Goal: Information Seeking & Learning: Understand process/instructions

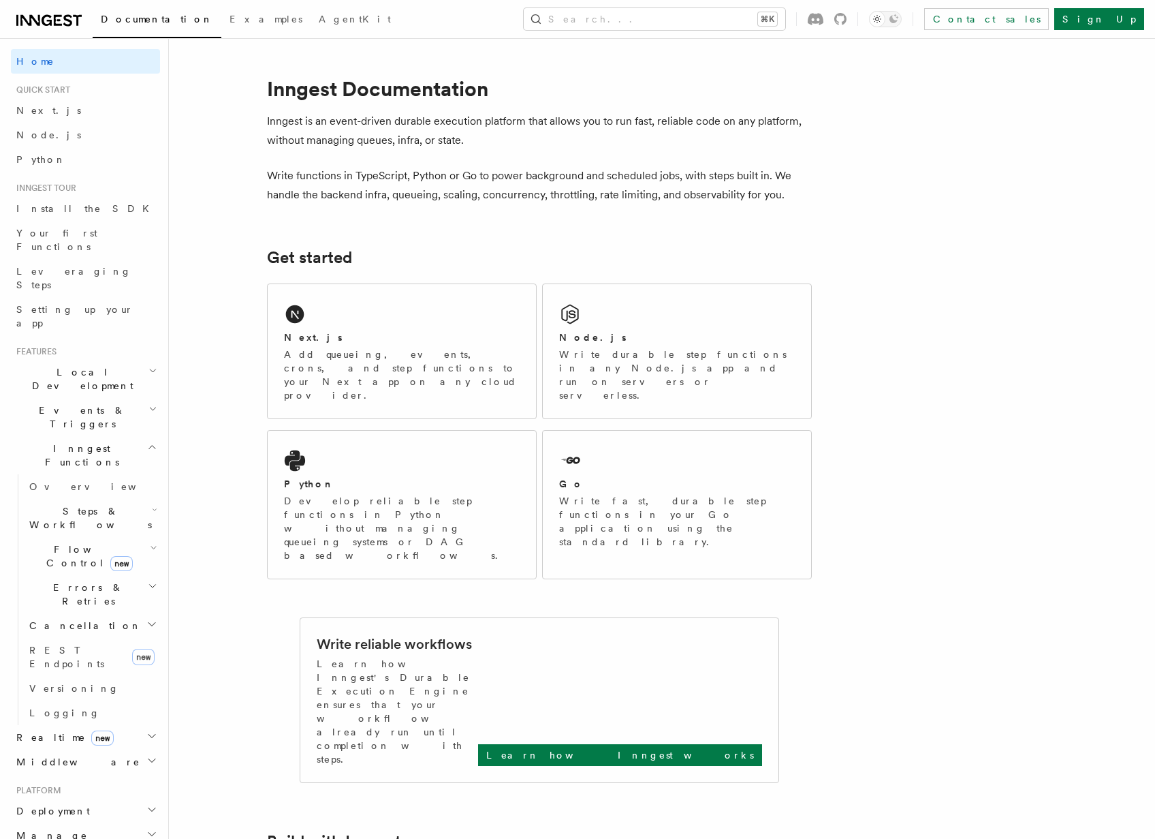
click at [106, 436] on h2 "Inngest Functions" at bounding box center [85, 455] width 149 height 38
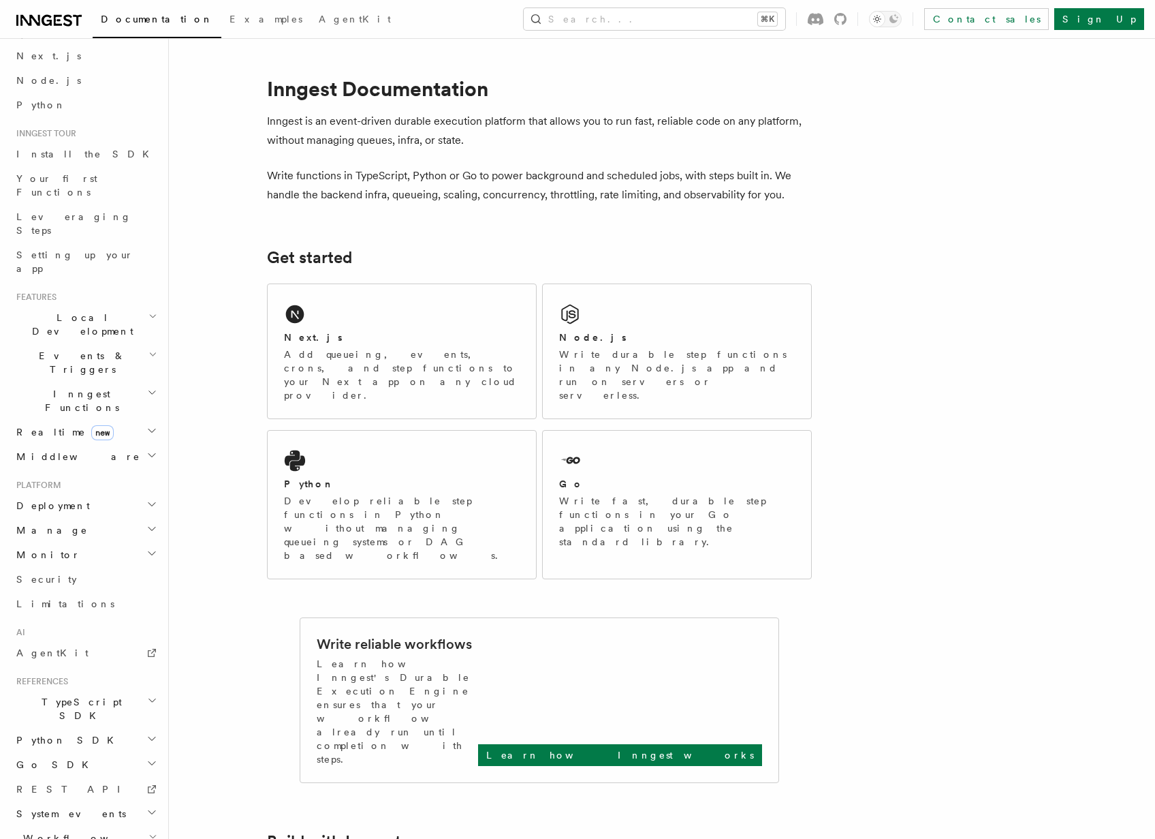
scroll to position [63, 0]
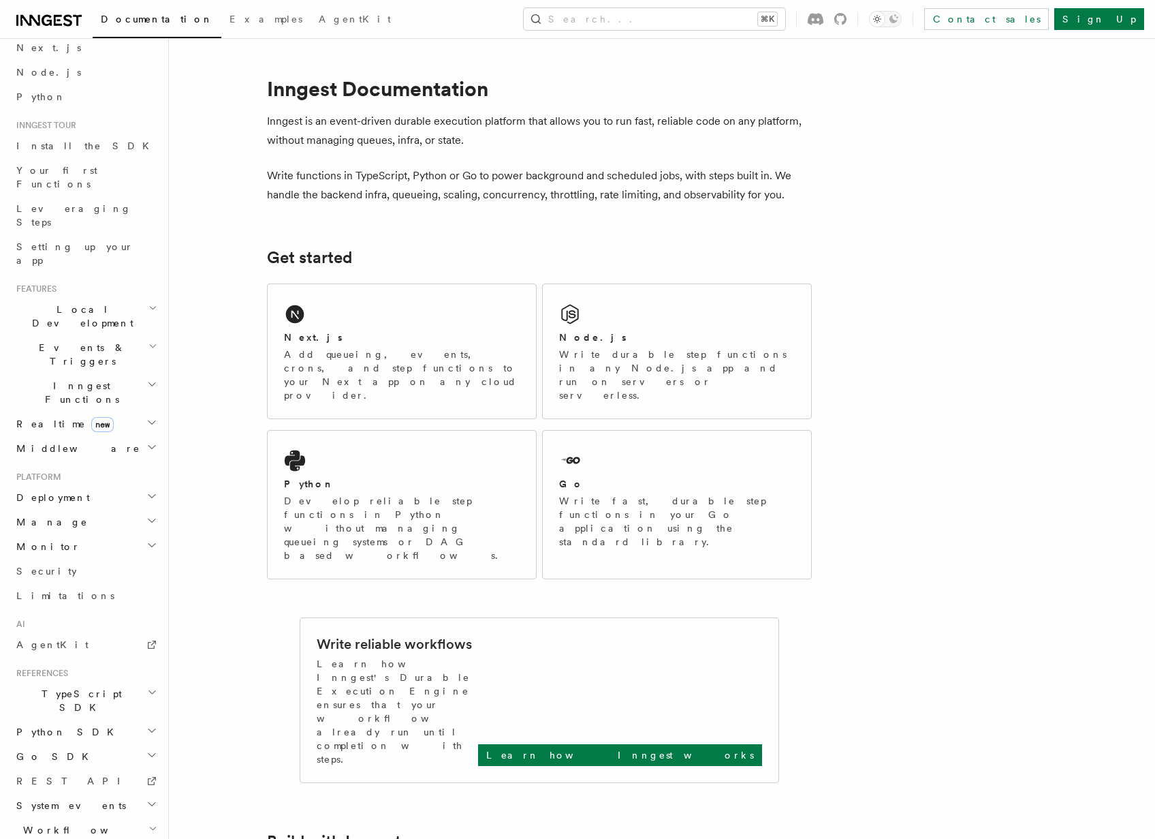
click at [84, 485] on h2 "Deployment" at bounding box center [85, 497] width 149 height 25
click at [87, 510] on link "Overview" at bounding box center [92, 522] width 136 height 25
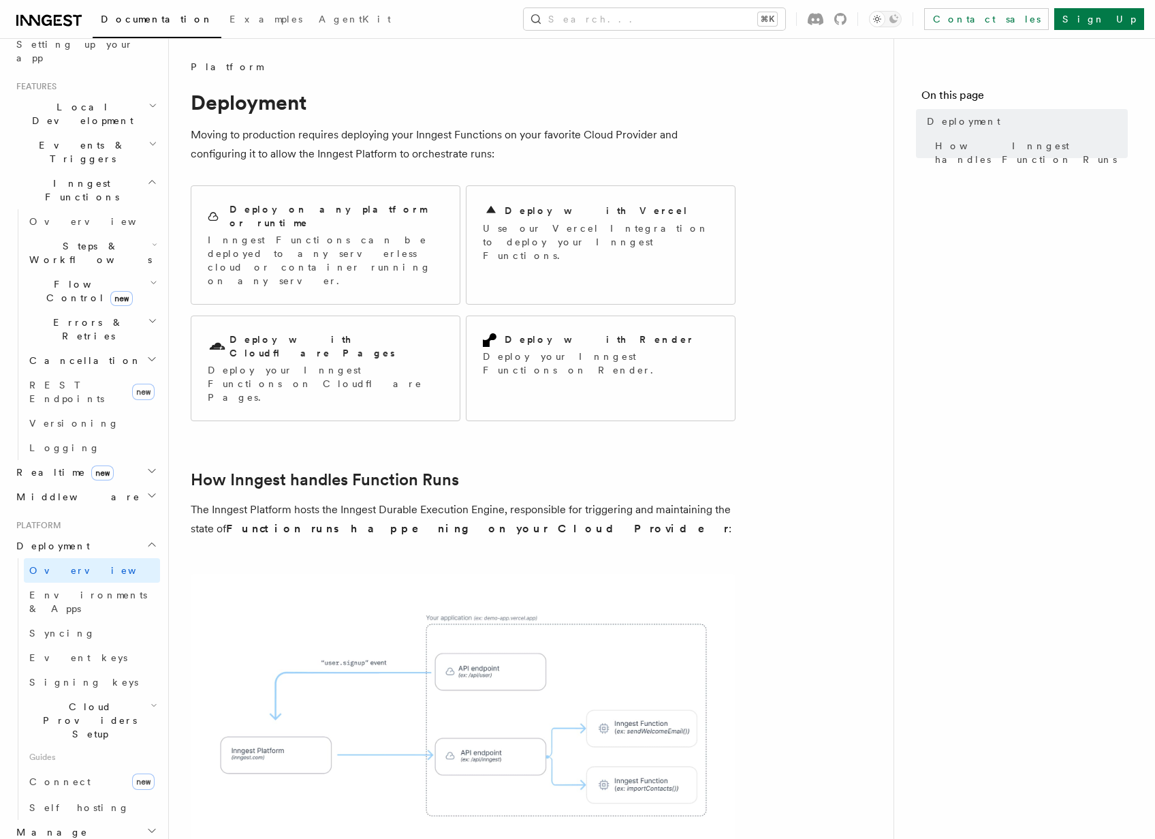
scroll to position [265, 0]
click at [69, 621] on link "Syncing" at bounding box center [92, 633] width 136 height 25
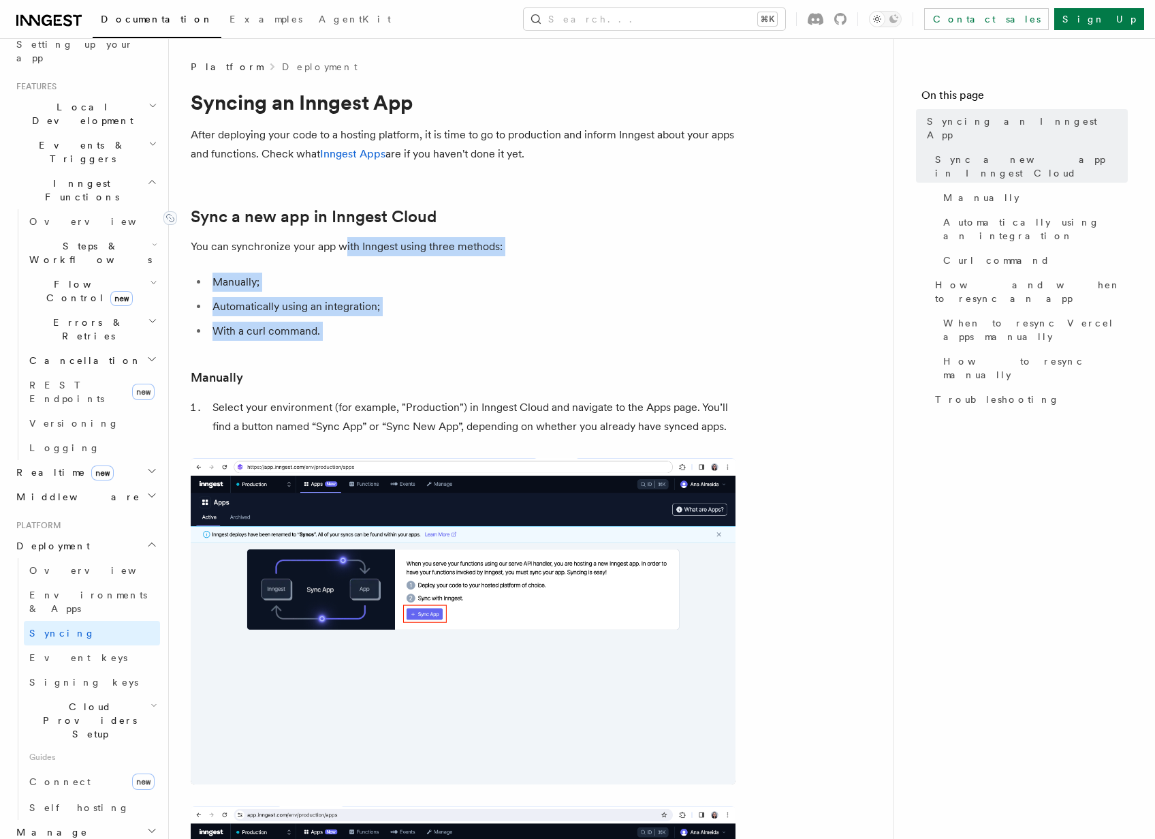
drag, startPoint x: 373, startPoint y: 351, endPoint x: 347, endPoint y: 223, distance: 130.8
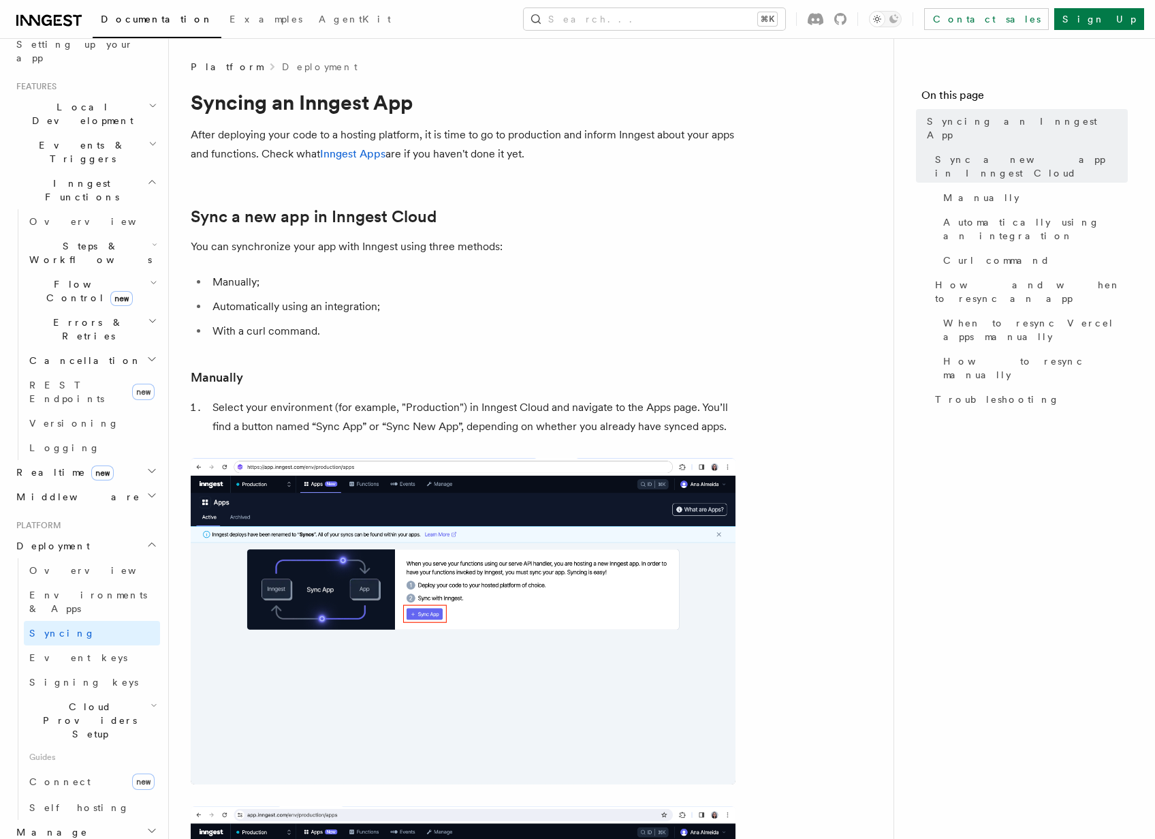
click at [383, 301] on li "Automatically using an integration;" at bounding box center [471, 306] width 527 height 19
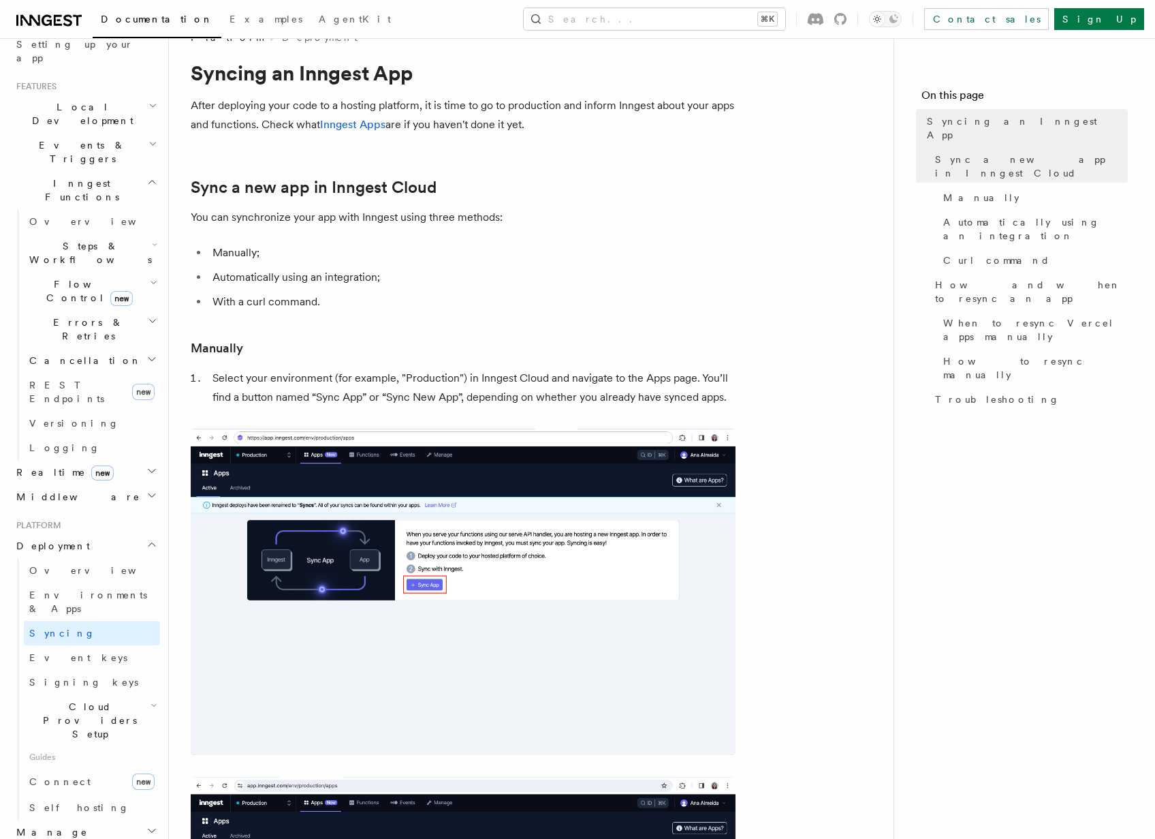
scroll to position [95, 0]
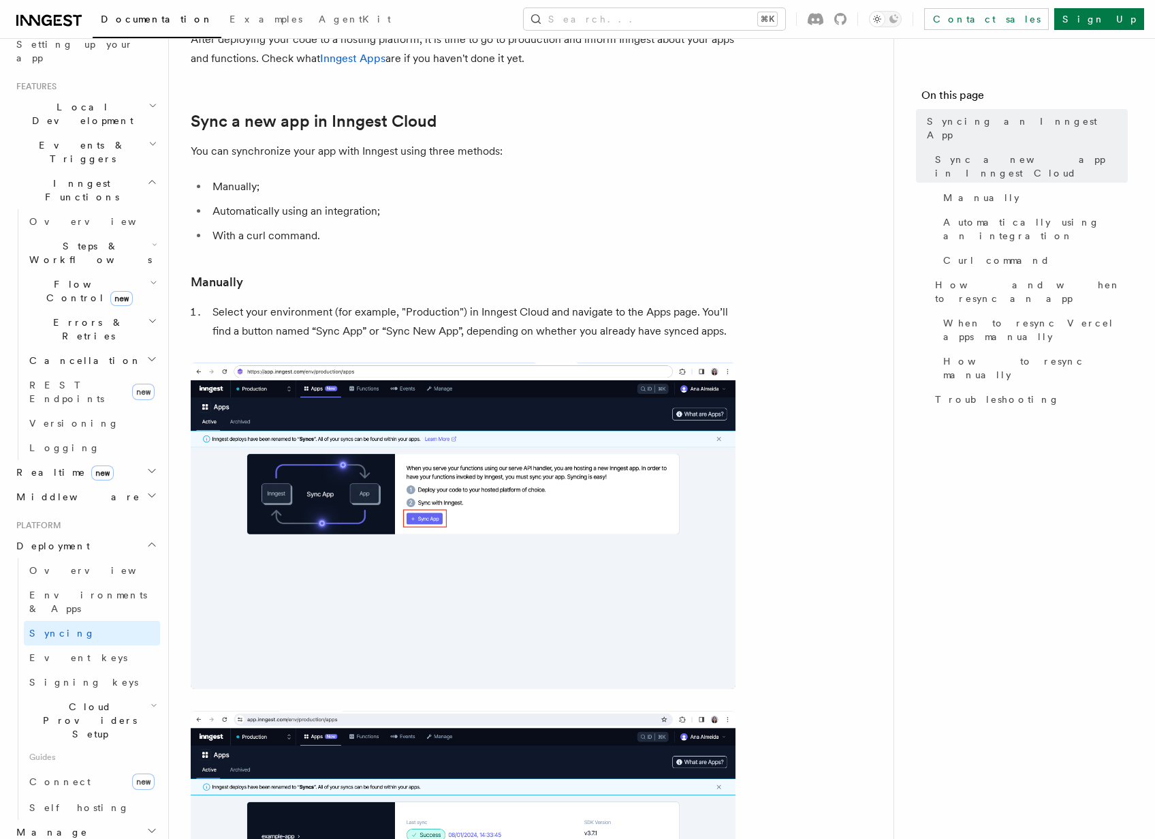
click at [349, 328] on li "Select your environment (for example, "Production") in Inngest Cloud and naviga…" at bounding box center [471, 321] width 527 height 38
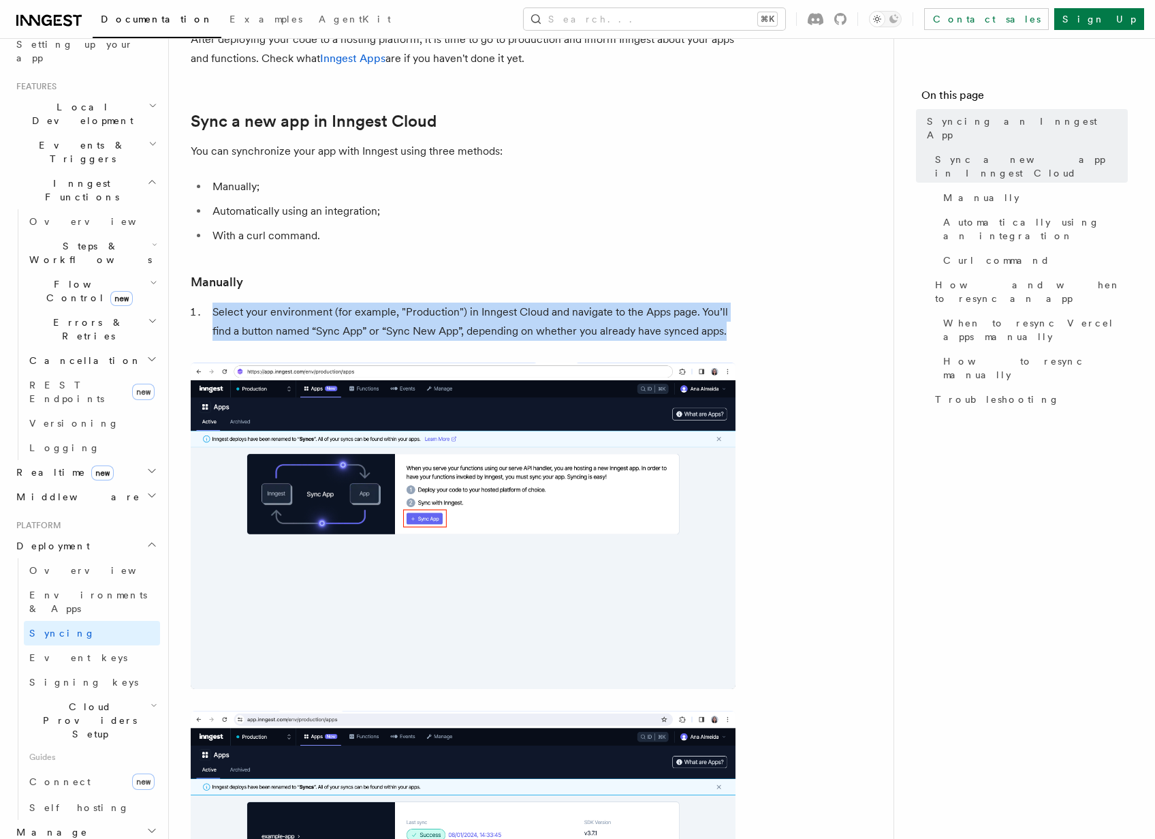
click at [349, 328] on li "Select your environment (for example, "Production") in Inngest Cloud and naviga…" at bounding box center [471, 321] width 527 height 38
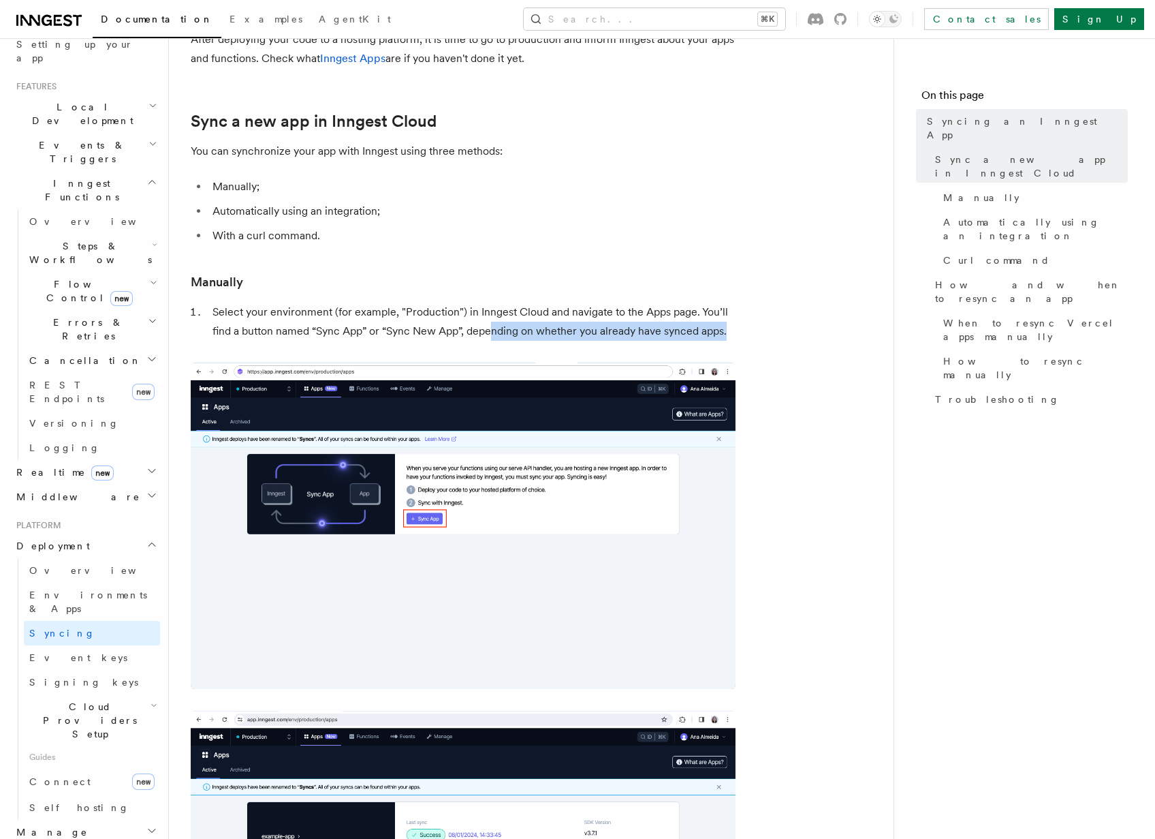
click at [492, 322] on li "Select your environment (for example, "Production") in Inngest Cloud and naviga…" at bounding box center [471, 321] width 527 height 38
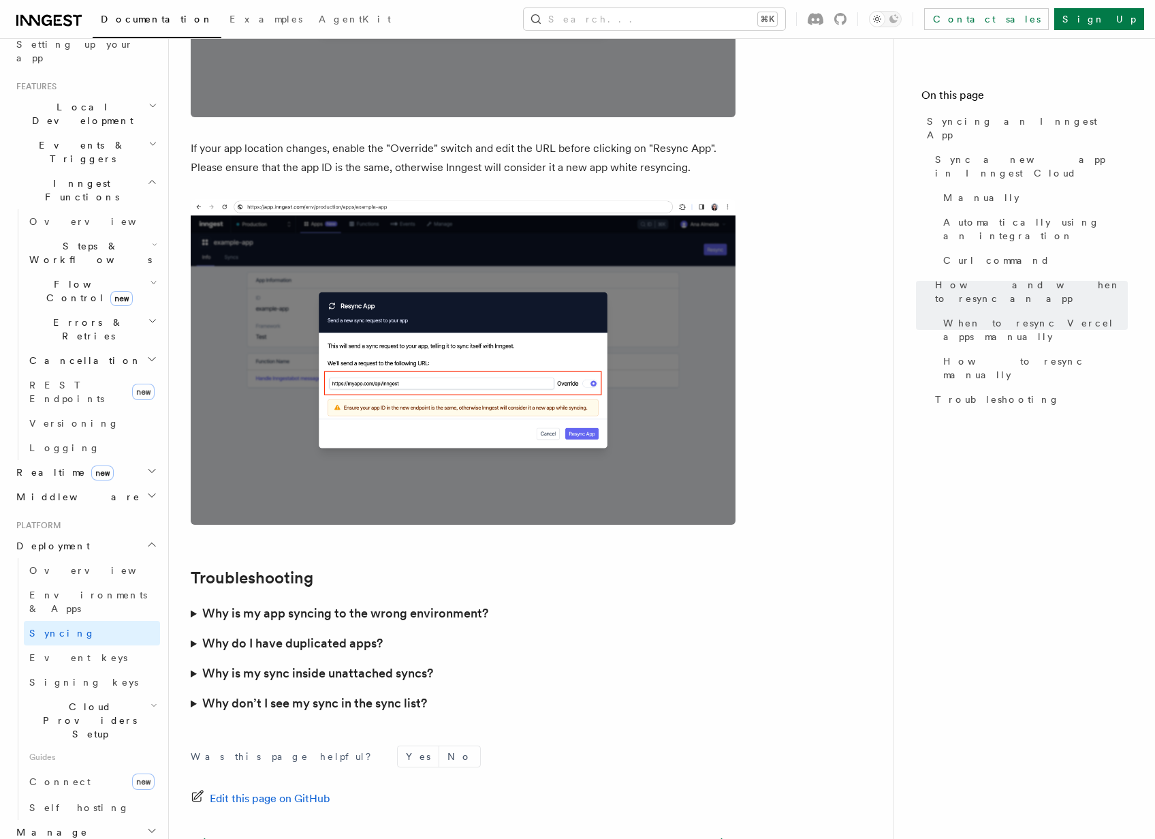
scroll to position [3685, 0]
